Goal: Information Seeking & Learning: Learn about a topic

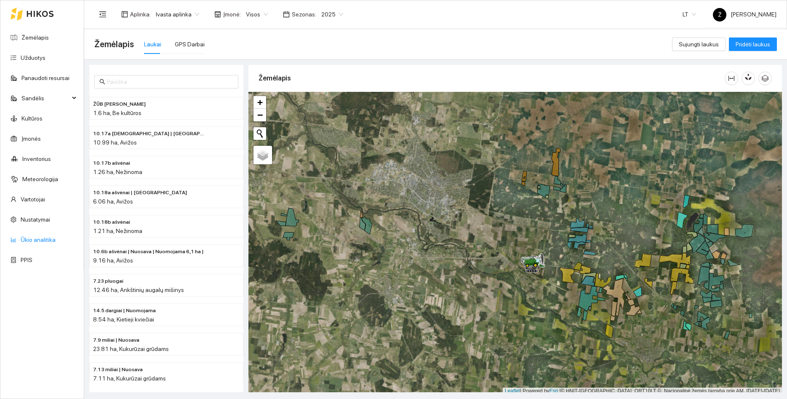
click at [47, 237] on link "Ūkio analitika" at bounding box center [38, 239] width 35 height 7
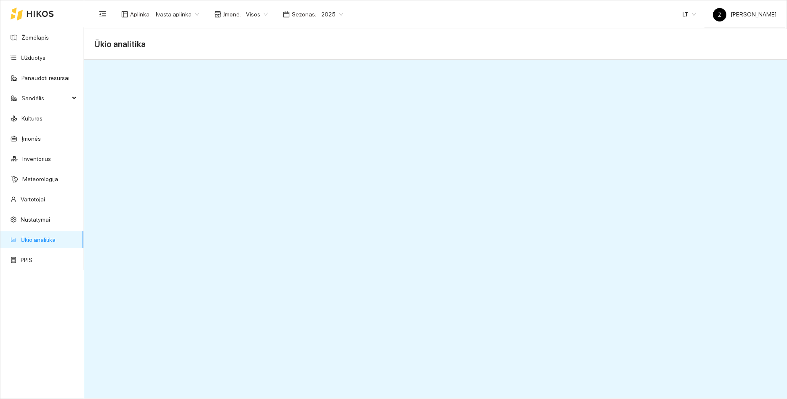
click at [246, 24] on div "Aplinka : Ivasta aplinka Įmonė : Visos Sezonas : 2025 LT Ž [PERSON_NAME]" at bounding box center [435, 13] width 682 height 27
click at [256, 17] on span "Visos" at bounding box center [257, 14] width 22 height 13
click at [253, 46] on div "Ivasta" at bounding box center [251, 44] width 21 height 9
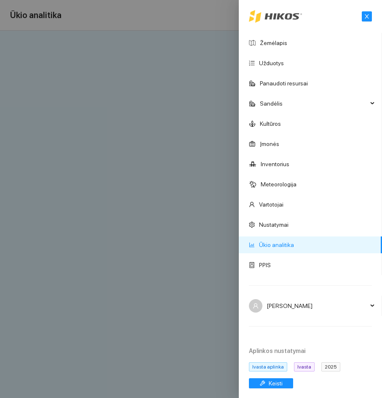
click at [83, 71] on div at bounding box center [191, 199] width 382 height 398
